Goal: Task Accomplishment & Management: Manage account settings

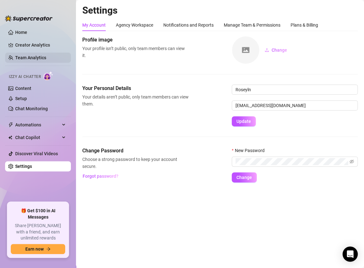
click at [39, 57] on link "Team Analytics" at bounding box center [30, 57] width 31 height 5
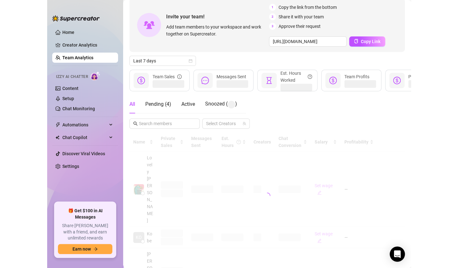
scroll to position [63, 0]
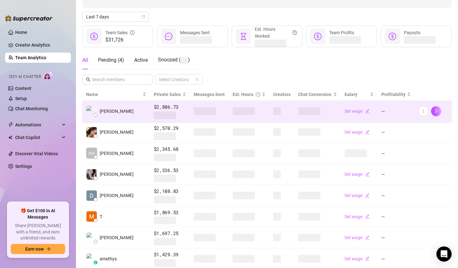
click at [233, 113] on span at bounding box center [244, 111] width 22 height 8
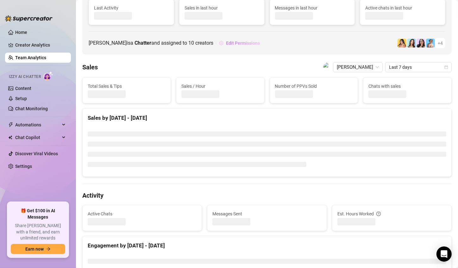
click at [250, 42] on span "Edit Permissions" at bounding box center [243, 43] width 34 height 5
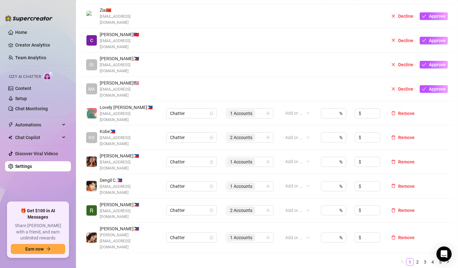
scroll to position [158, 0]
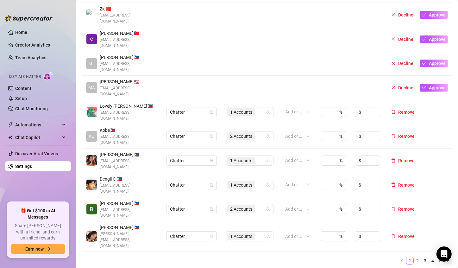
click at [364, 258] on icon "right" at bounding box center [448, 260] width 4 height 4
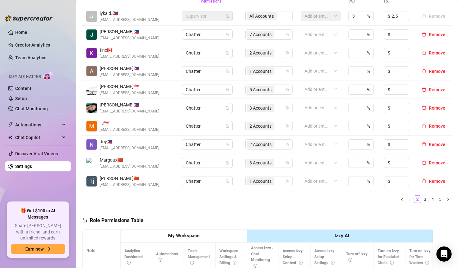
scroll to position [95, 0]
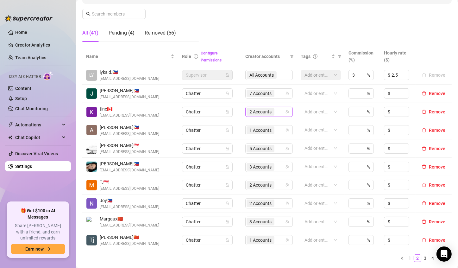
click at [254, 112] on span "2 Accounts" at bounding box center [261, 111] width 22 height 7
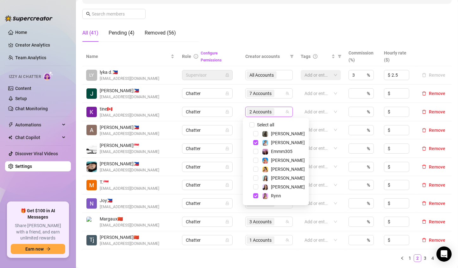
click at [252, 160] on div "[PERSON_NAME]" at bounding box center [276, 160] width 63 height 8
click at [256, 161] on span "Select tree node" at bounding box center [255, 160] width 5 height 5
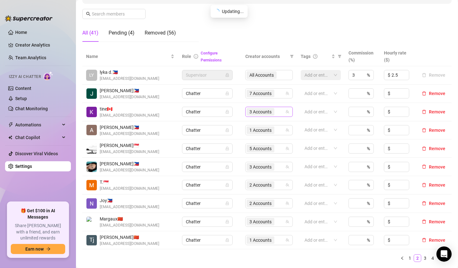
click at [257, 110] on span "3 Accounts" at bounding box center [261, 111] width 22 height 7
